Goal: Transaction & Acquisition: Purchase product/service

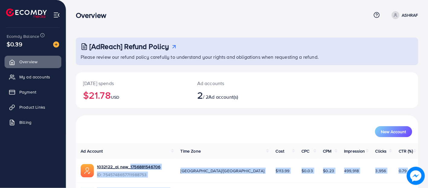
scroll to position [44, 0]
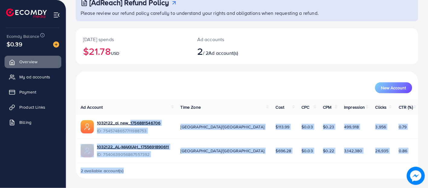
drag, startPoint x: 176, startPoint y: 201, endPoint x: 226, endPoint y: 201, distance: 50.2
click at [226, 144] on html "Overview Help Center Contact Support Term and policy About Us ASHRAF Profile Lo…" at bounding box center [214, 50] width 428 height 188
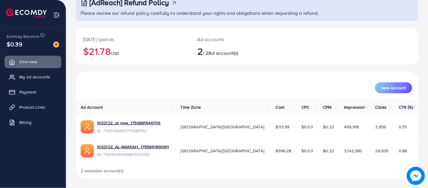
click at [127, 92] on div "New Account" at bounding box center [247, 87] width 331 height 11
click at [45, 81] on link "My ad accounts" at bounding box center [33, 77] width 57 height 12
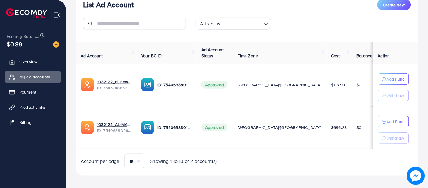
scroll to position [85, 0]
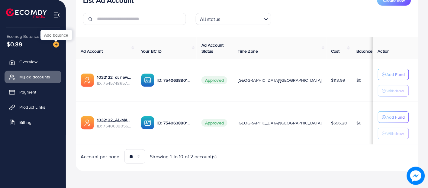
click at [54, 43] on img at bounding box center [56, 44] width 6 height 6
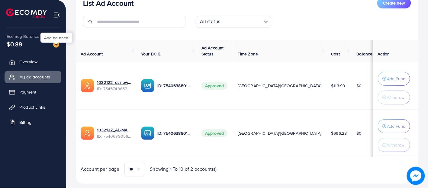
scroll to position [88, 0]
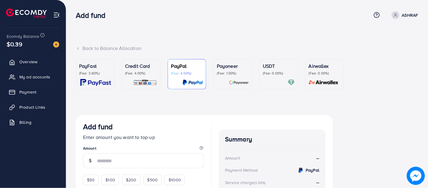
click at [268, 70] on p "USDT" at bounding box center [279, 65] width 32 height 7
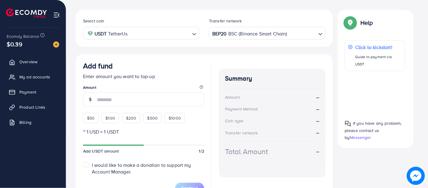
scroll to position [134, 0]
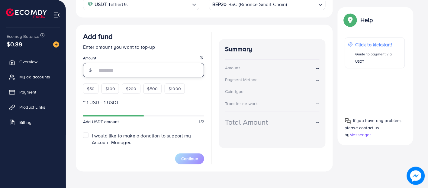
click at [119, 70] on input "number" at bounding box center [150, 70] width 107 height 15
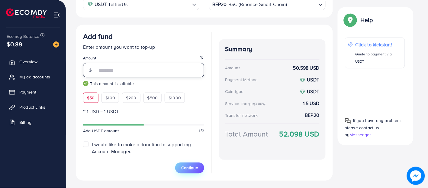
type input "**"
click at [193, 167] on span "Continue" at bounding box center [189, 168] width 17 height 6
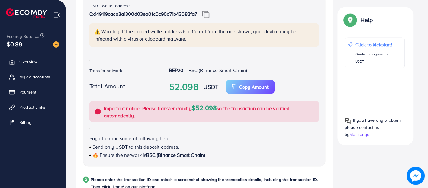
scroll to position [151, 0]
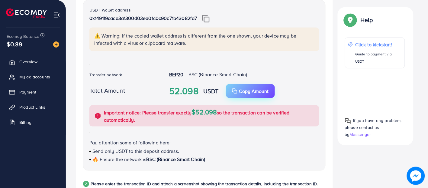
click at [248, 87] on p "Copy Amount" at bounding box center [254, 90] width 30 height 7
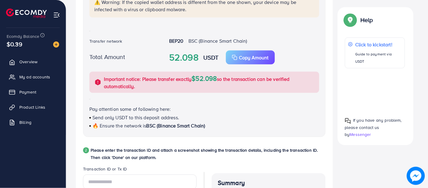
scroll to position [252, 0]
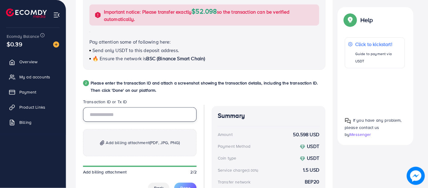
click at [135, 114] on input "text" at bounding box center [140, 114] width 114 height 15
paste input "**********"
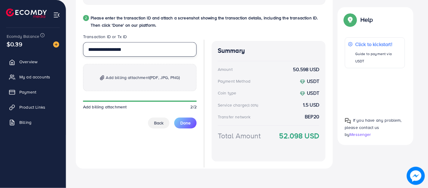
scroll to position [319, 0]
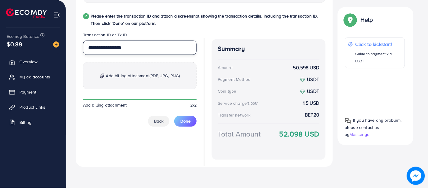
type input "**********"
click at [140, 76] on span "Add billing attachment (PDF, JPG, PNG)" at bounding box center [143, 75] width 74 height 7
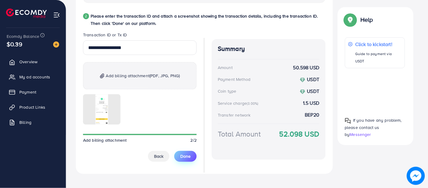
click at [190, 156] on span "Done" at bounding box center [186, 156] width 10 height 6
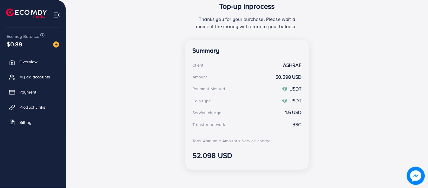
scroll to position [141, 0]
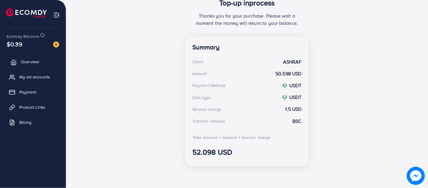
click at [35, 62] on span "Overview" at bounding box center [30, 62] width 18 height 6
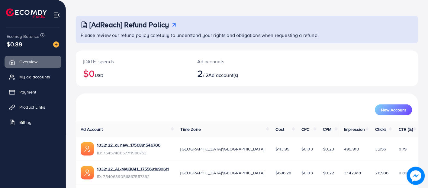
scroll to position [44, 0]
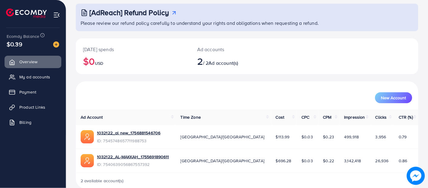
scroll to position [44, 0]
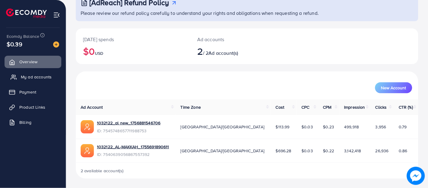
click at [40, 76] on span "My ad accounts" at bounding box center [36, 77] width 31 height 6
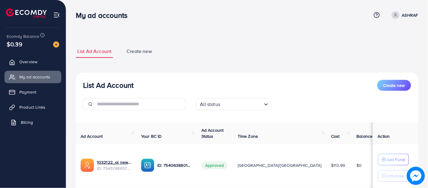
click at [34, 121] on link "Billing" at bounding box center [33, 122] width 57 height 12
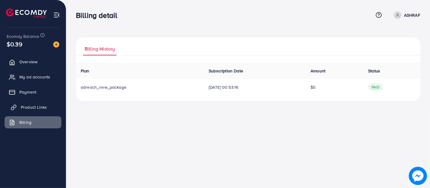
click at [42, 104] on span "Product Links" at bounding box center [34, 107] width 26 height 6
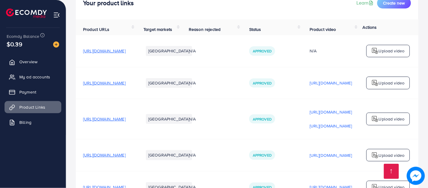
scroll to position [92, 0]
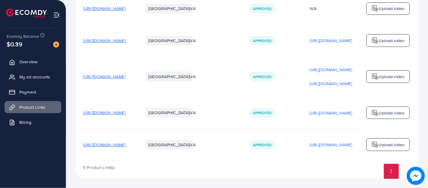
click at [50, 83] on ul "Overview My ad accounts Payment Product Links Billing" at bounding box center [33, 93] width 66 height 81
click at [50, 76] on span "My ad accounts" at bounding box center [36, 77] width 31 height 6
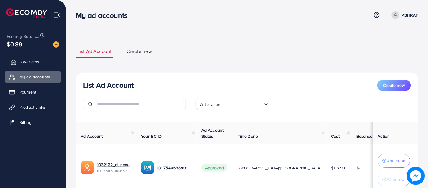
click at [28, 60] on span "Overview" at bounding box center [30, 62] width 18 height 6
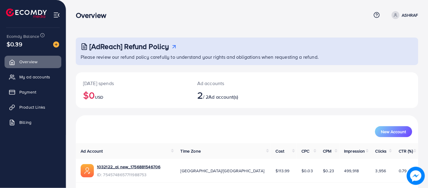
click at [21, 44] on span "$0.39" at bounding box center [15, 44] width 16 height 9
click at [404, 13] on p "ASHRAF" at bounding box center [410, 14] width 16 height 7
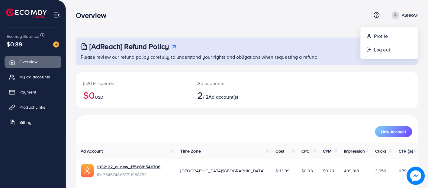
click at [231, 34] on div "[AdReach] Refund Policy Please review our refund policy carefully to understand…" at bounding box center [247, 116] width 362 height 232
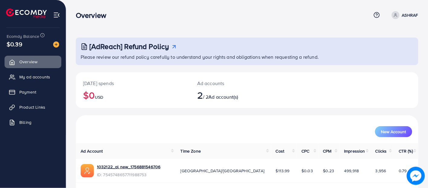
click at [46, 85] on ul "Overview My ad accounts Payment Product Links Billing" at bounding box center [33, 93] width 66 height 81
click at [44, 86] on link "Payment" at bounding box center [33, 92] width 57 height 12
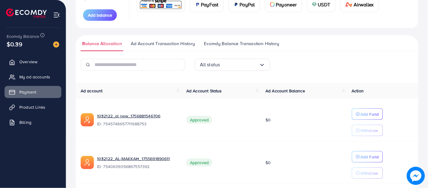
scroll to position [83, 0]
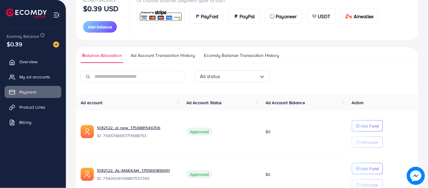
click at [164, 59] on link "Ad Account Transaction History" at bounding box center [162, 57] width 67 height 11
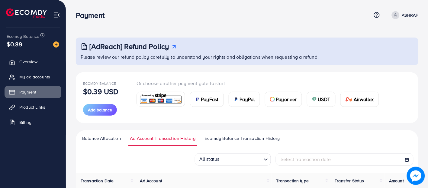
click at [247, 138] on span "Ecomdy Balance Transaction History" at bounding box center [242, 138] width 75 height 7
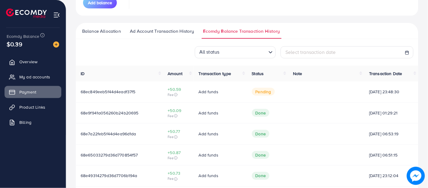
scroll to position [73, 0]
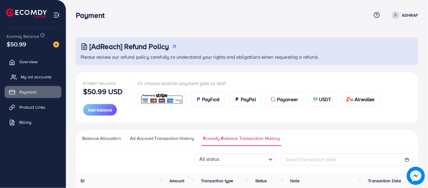
click at [43, 74] on span "My ad accounts" at bounding box center [36, 77] width 31 height 6
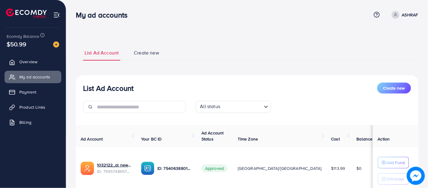
scroll to position [88, 0]
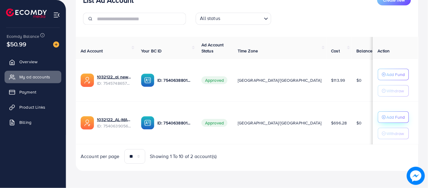
click at [387, 117] on p "Add Fund" at bounding box center [396, 116] width 18 height 7
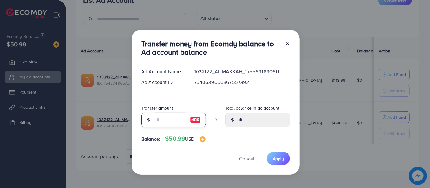
click at [162, 118] on input "number" at bounding box center [170, 119] width 30 height 15
type input "*"
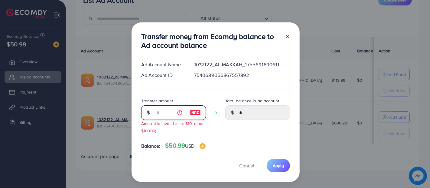
type input "****"
type input "**"
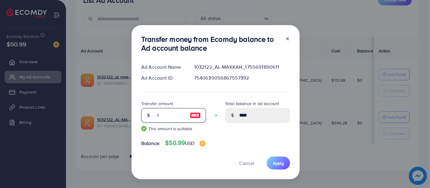
type input "*****"
type input "**"
click at [276, 160] on span "Apply" at bounding box center [278, 163] width 11 height 6
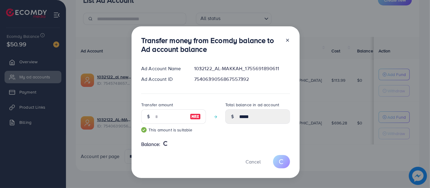
type input "*"
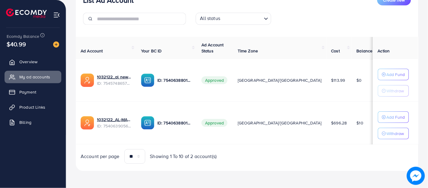
scroll to position [0, 0]
